Goal: Task Accomplishment & Management: Use online tool/utility

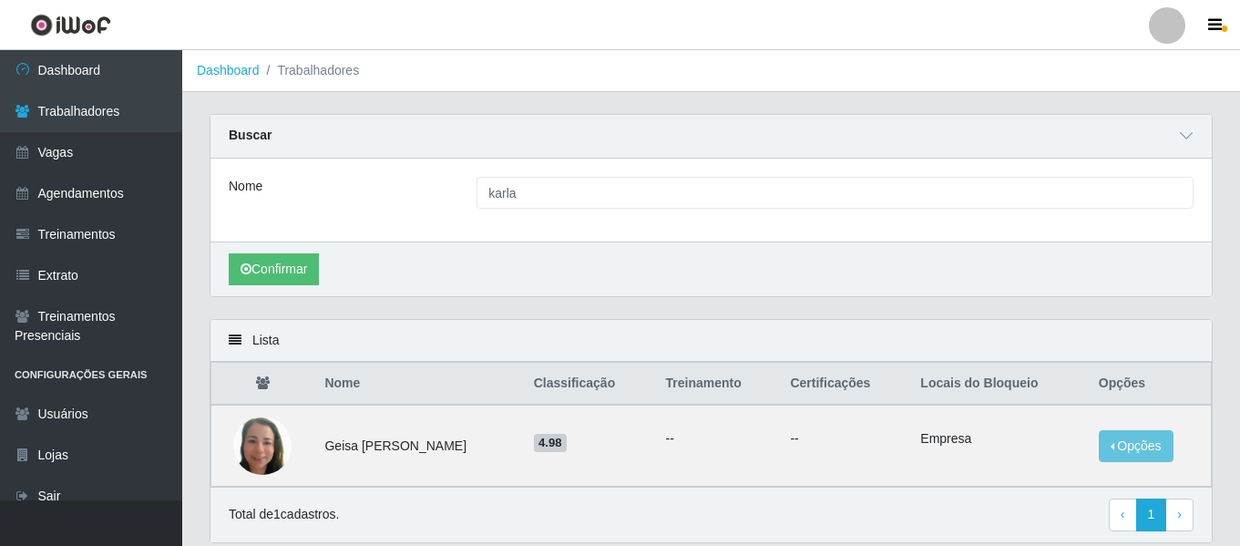
click at [1172, 36] on div at bounding box center [1166, 25] width 36 height 36
click at [1121, 139] on button "Sair" at bounding box center [1131, 141] width 164 height 37
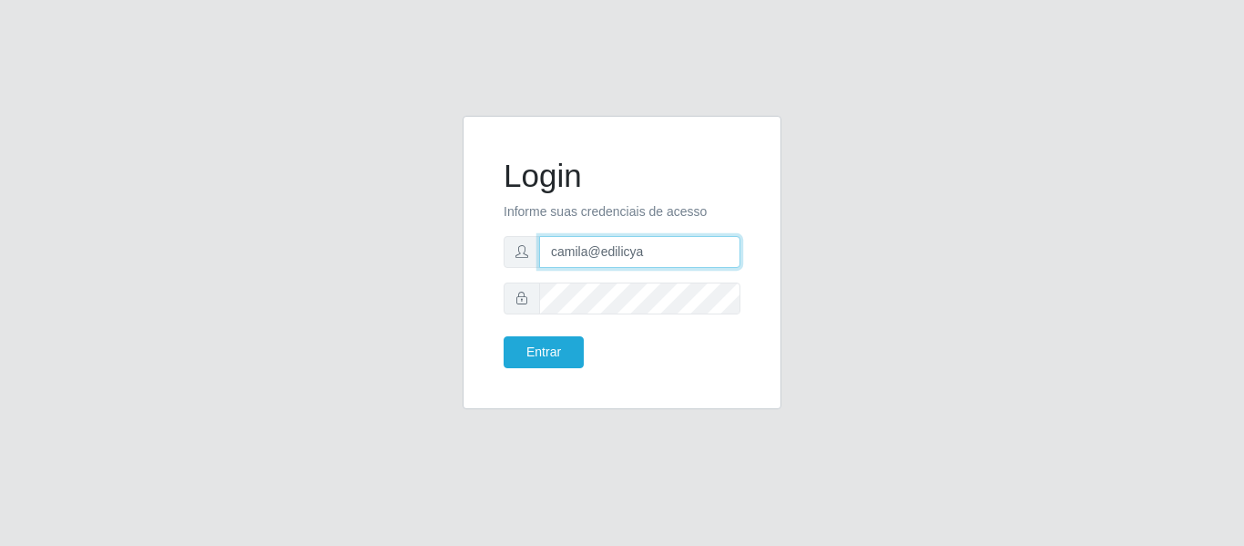
drag, startPoint x: 669, startPoint y: 240, endPoint x: 322, endPoint y: 200, distance: 349.3
click at [347, 199] on div "Login Informe suas credenciais de acesso camila@edilicya Entrar" at bounding box center [622, 273] width 1038 height 315
type input "[EMAIL_ADDRESS][DOMAIN_NAME]"
click at [526, 369] on div "Login Informe suas credenciais de acesso [EMAIL_ADDRESS][DOMAIN_NAME] Entrar" at bounding box center [621, 262] width 273 height 248
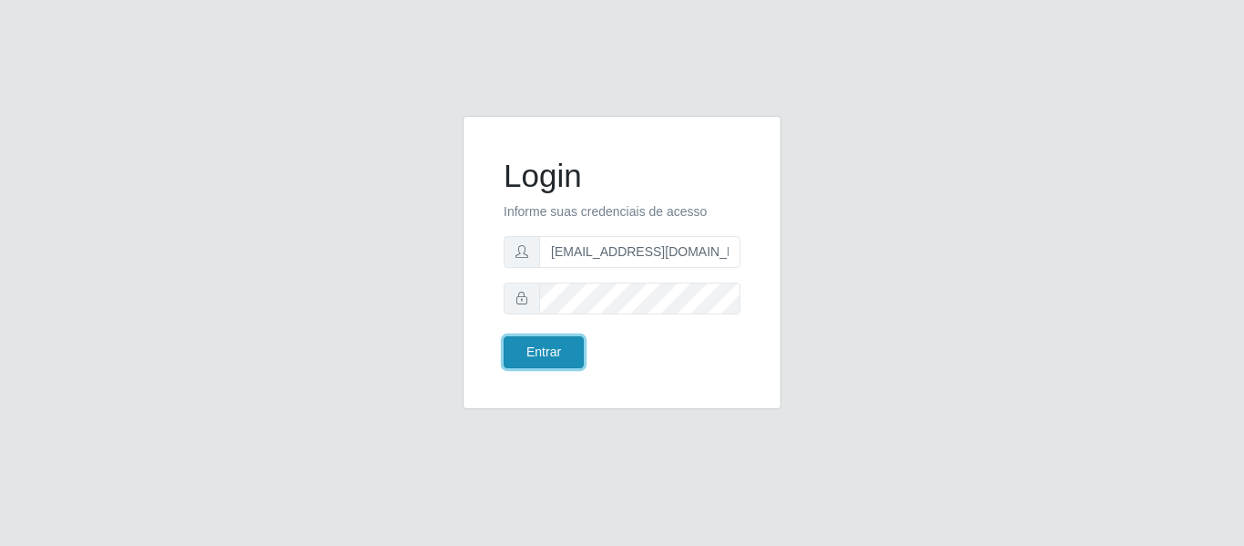
click at [548, 351] on button "Entrar" at bounding box center [544, 352] width 80 height 32
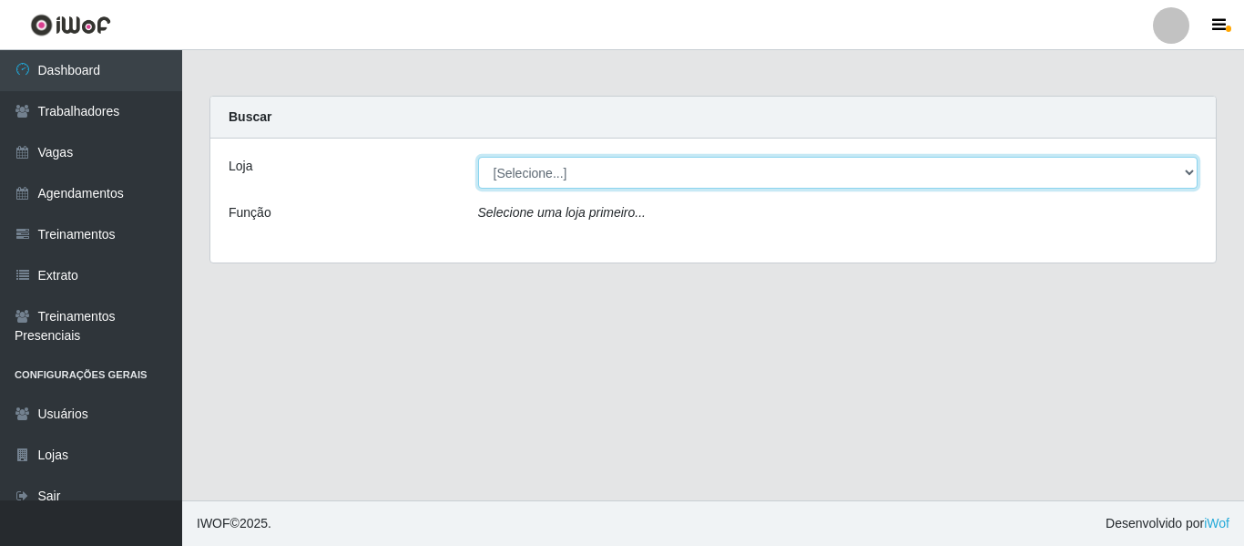
click at [479, 179] on select "[Selecione...] Bemais - Ruy Carneiro Bemais Supermercados - B1 Mangabeira Bemai…" at bounding box center [838, 173] width 720 height 32
select select "249"
click at [478, 157] on select "[Selecione...] Bemais - Ruy Carneiro Bemais Supermercados - B1 Mangabeira Bemai…" at bounding box center [838, 173] width 720 height 32
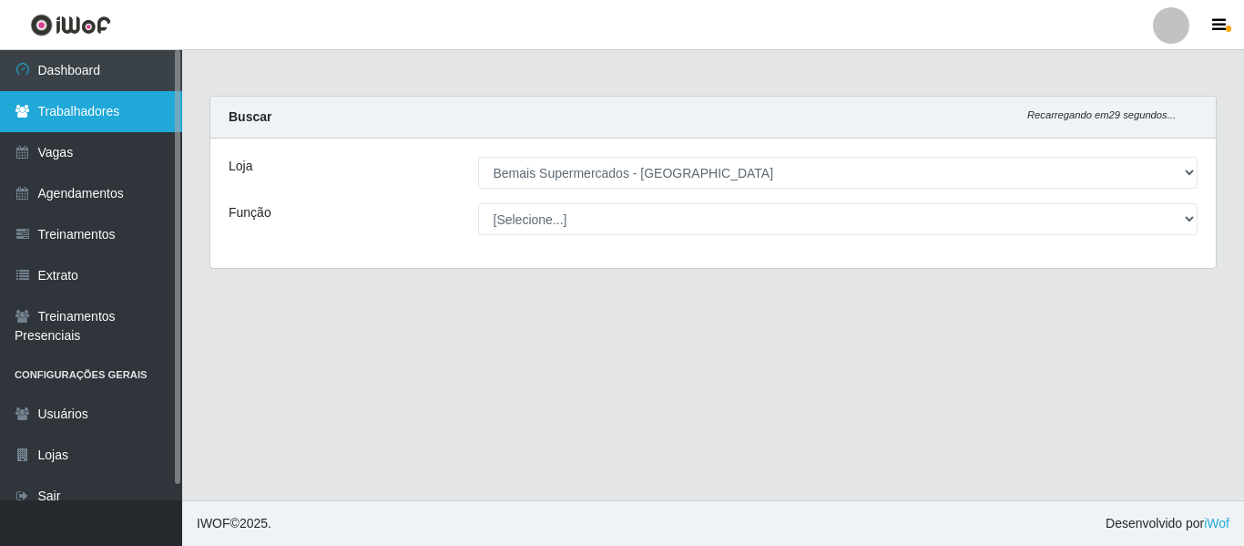
click at [113, 121] on link "Trabalhadores" at bounding box center [91, 111] width 182 height 41
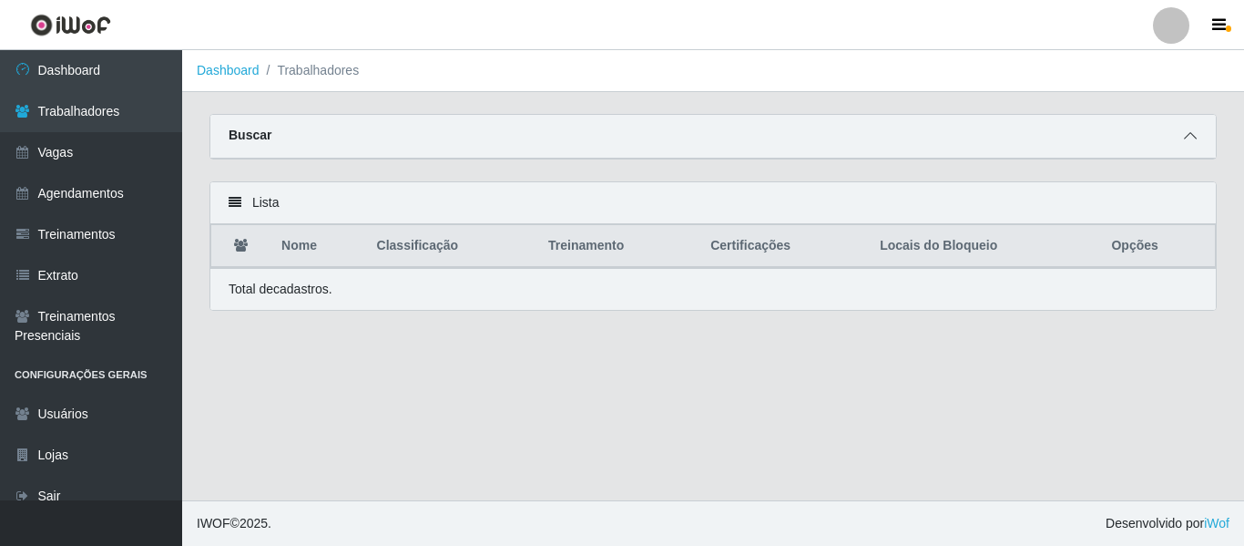
click at [1187, 140] on icon at bounding box center [1190, 135] width 13 height 13
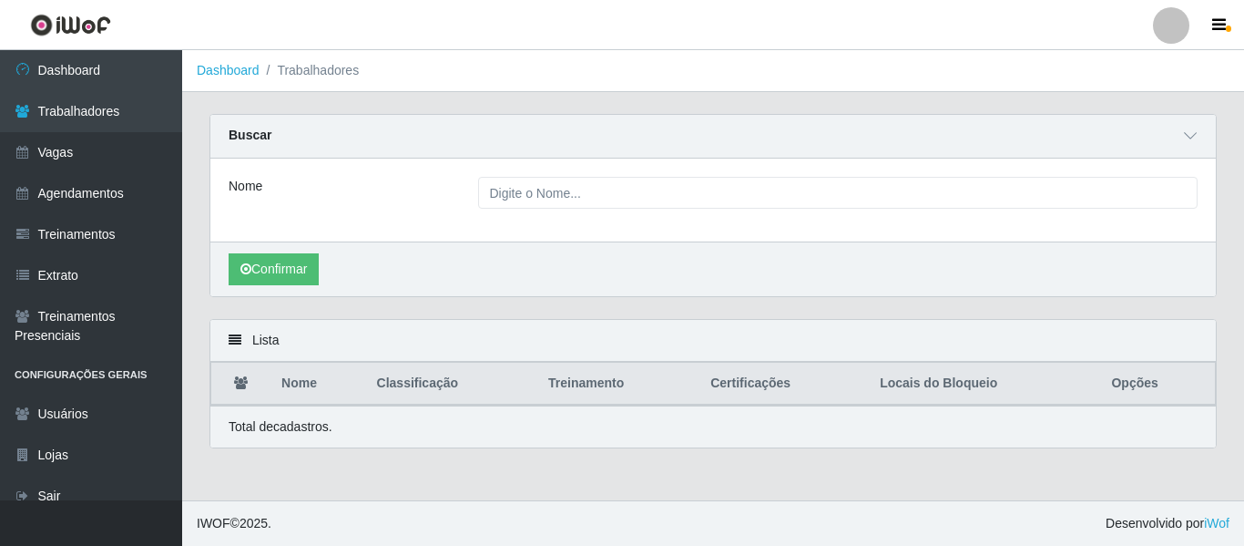
click at [627, 209] on div "Nome" at bounding box center [713, 199] width 1006 height 83
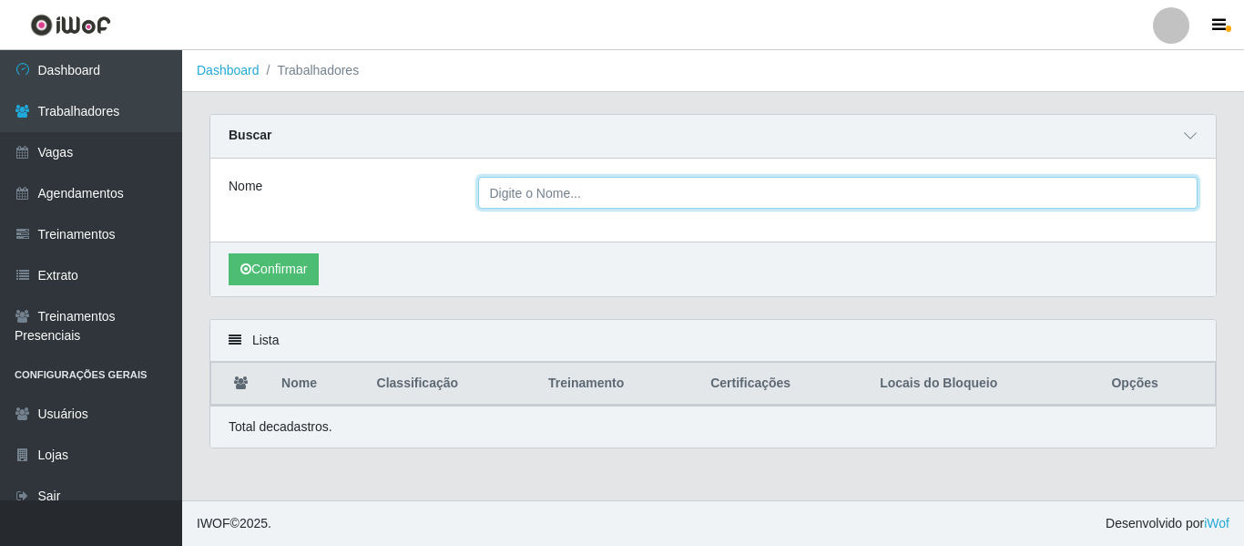
click at [626, 189] on input "Nome" at bounding box center [838, 193] width 720 height 32
type input "herculano"
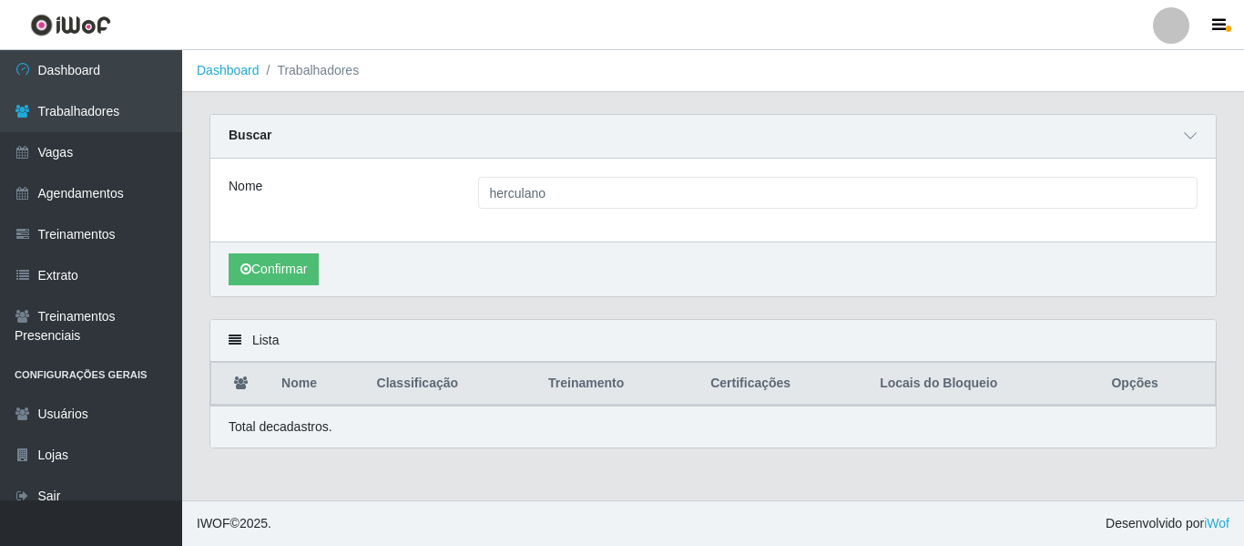
click at [254, 251] on div "Confirmar" at bounding box center [713, 268] width 1006 height 55
click at [288, 275] on button "Confirmar" at bounding box center [274, 269] width 90 height 32
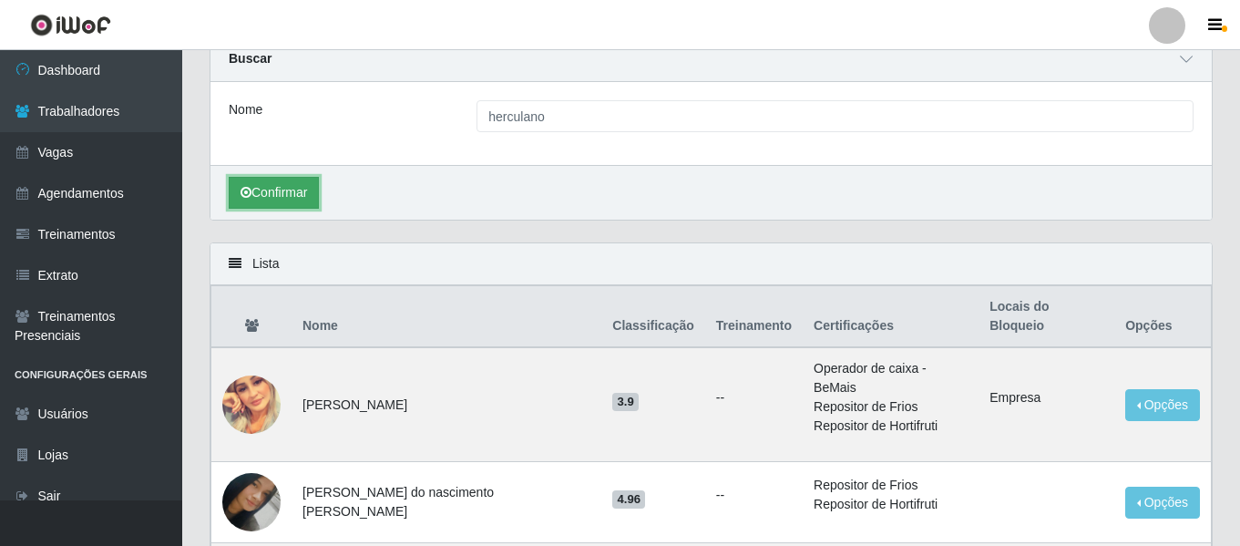
scroll to position [182, 0]
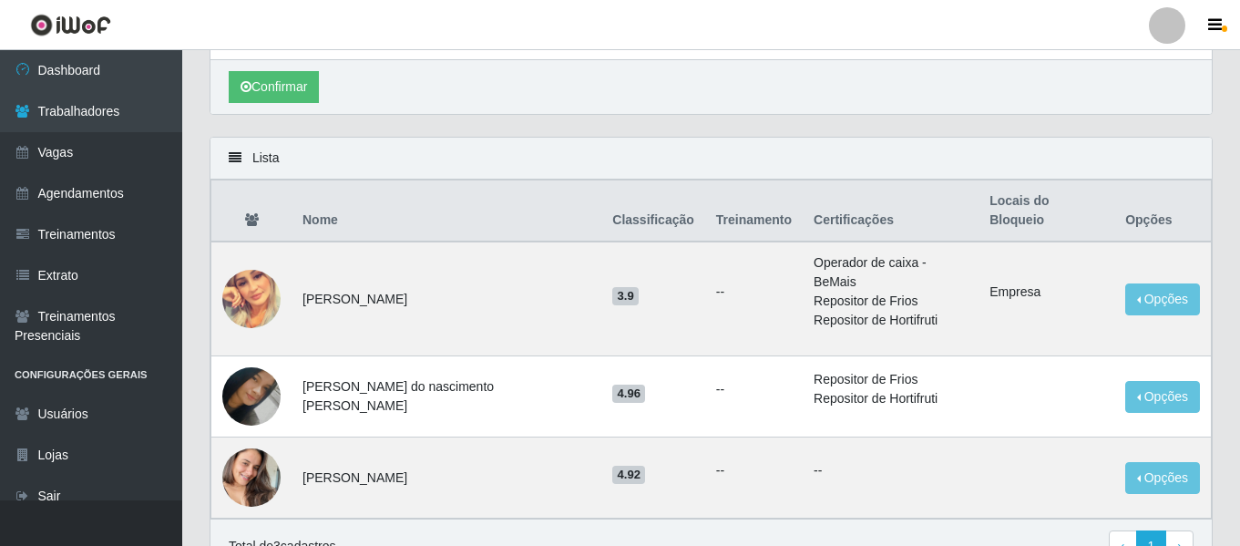
click at [1153, 32] on div at bounding box center [1166, 25] width 36 height 36
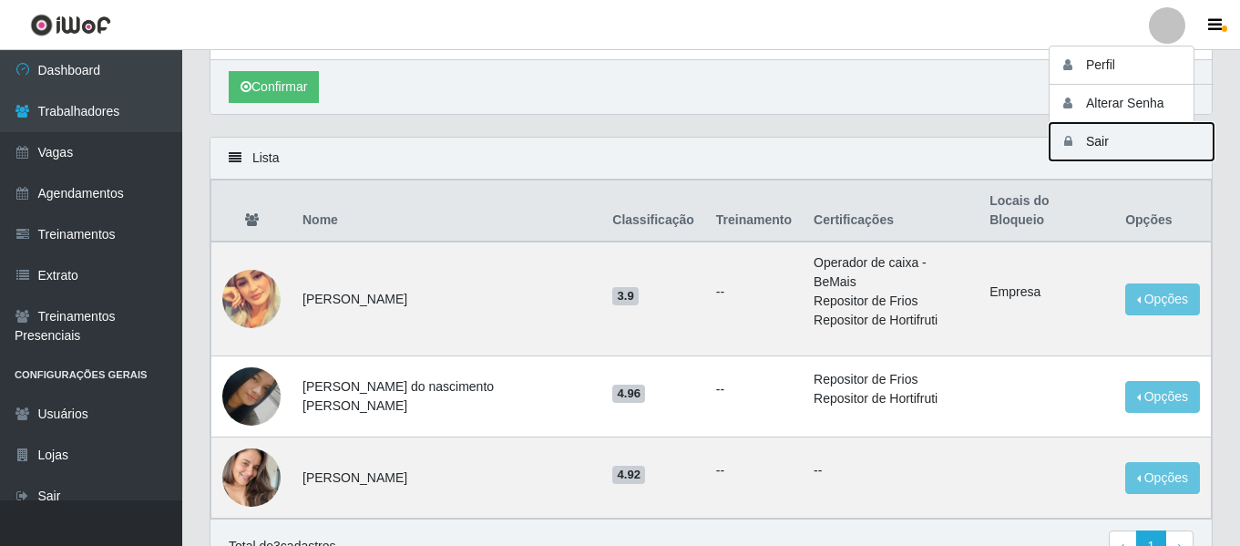
click at [1118, 132] on button "Sair" at bounding box center [1131, 141] width 164 height 37
